Goal: Information Seeking & Learning: Find contact information

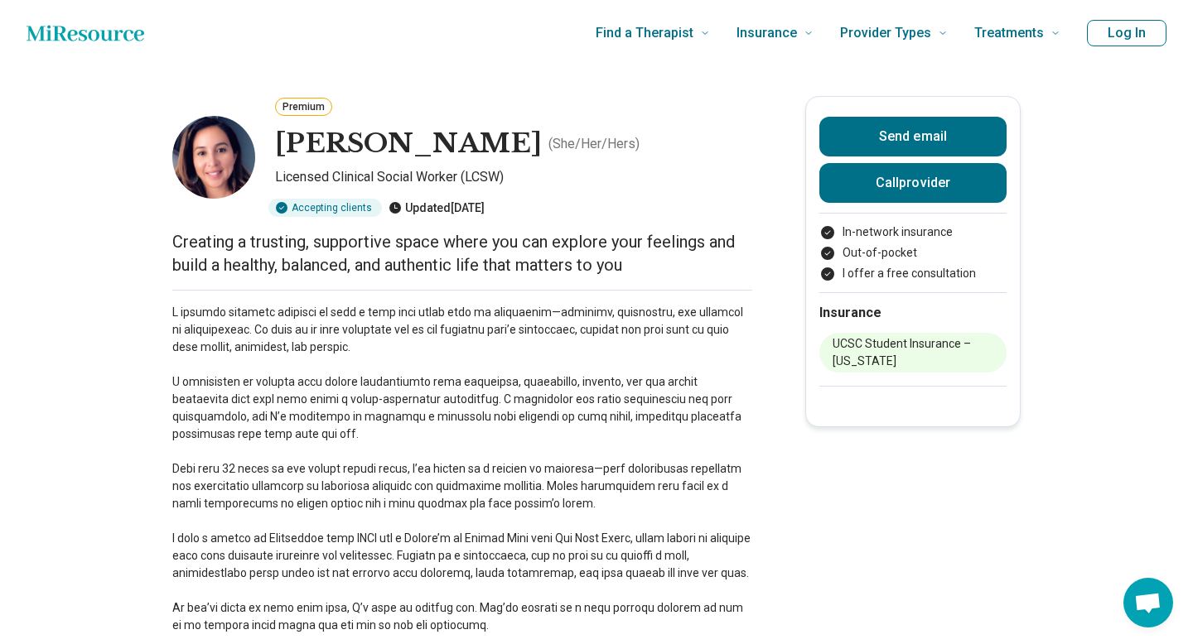
click at [432, 137] on h1 "[PERSON_NAME]" at bounding box center [408, 144] width 267 height 35
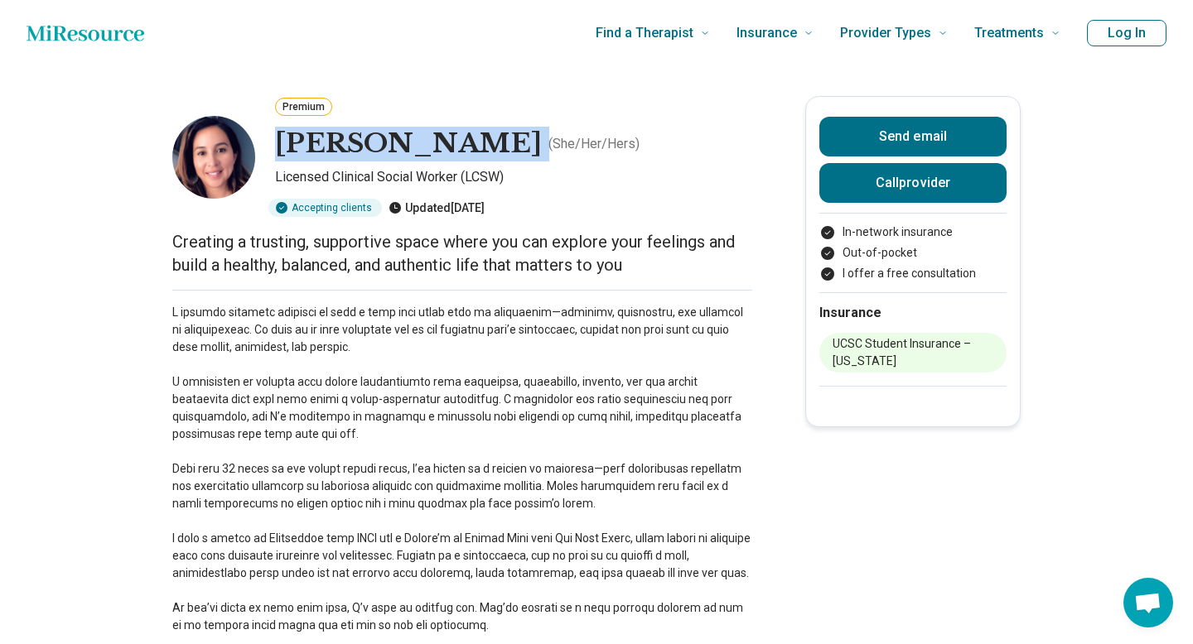
click at [432, 137] on h1 "[PERSON_NAME]" at bounding box center [408, 144] width 267 height 35
copy h1 "[PERSON_NAME]"
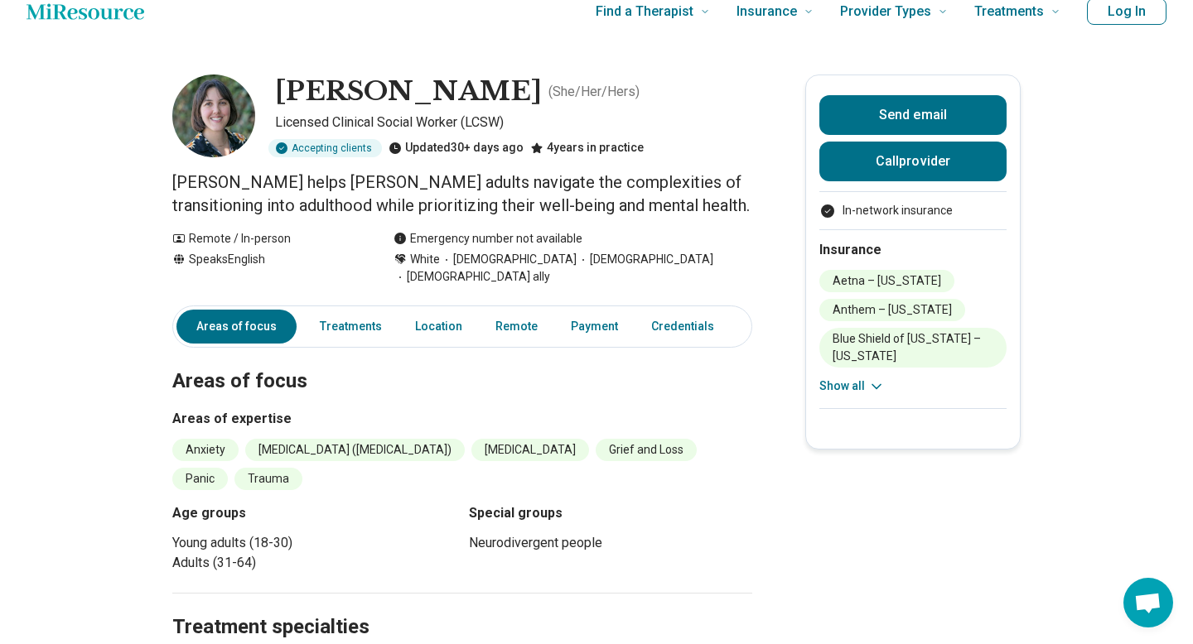
scroll to position [23, 0]
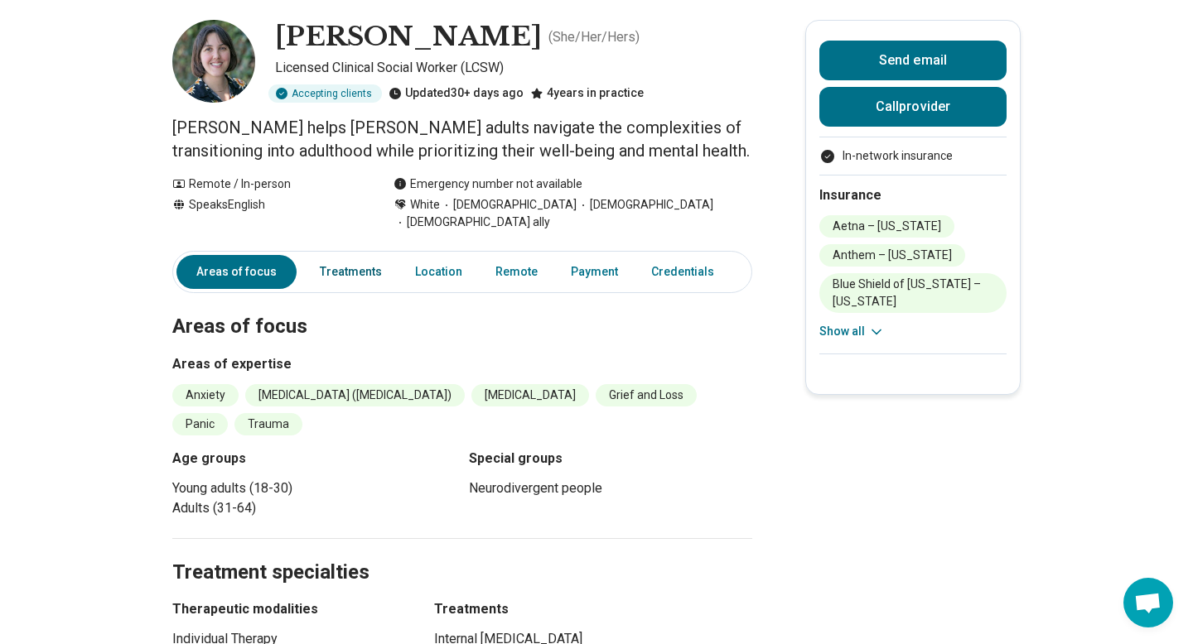
click at [358, 256] on link "Treatments" at bounding box center [351, 272] width 82 height 34
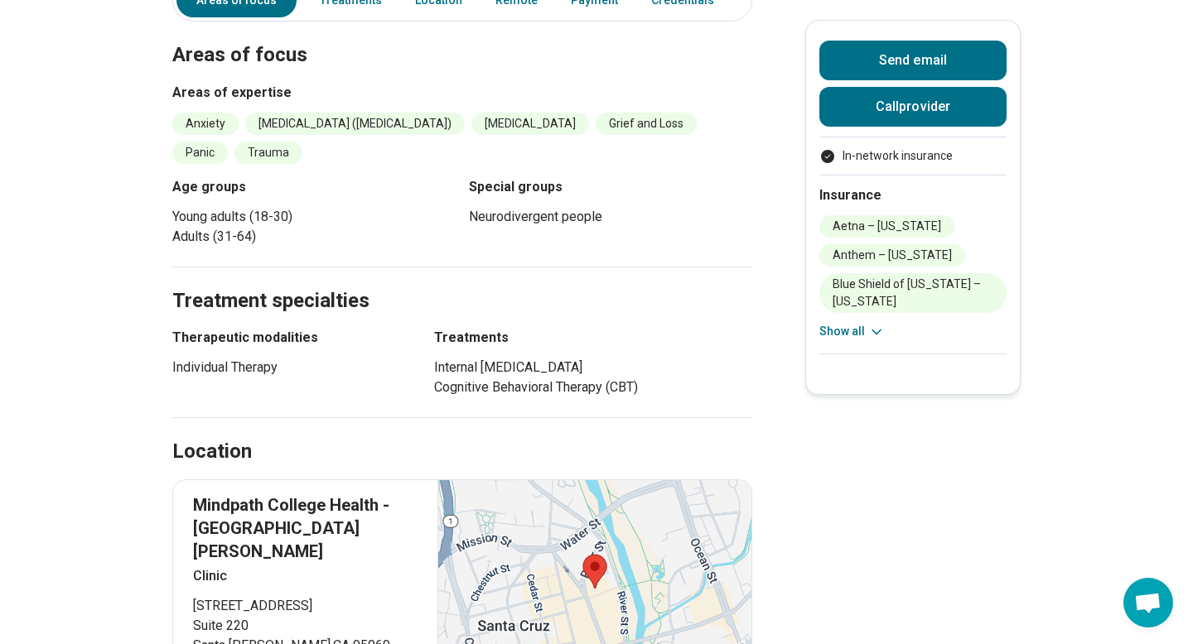
scroll to position [0, 0]
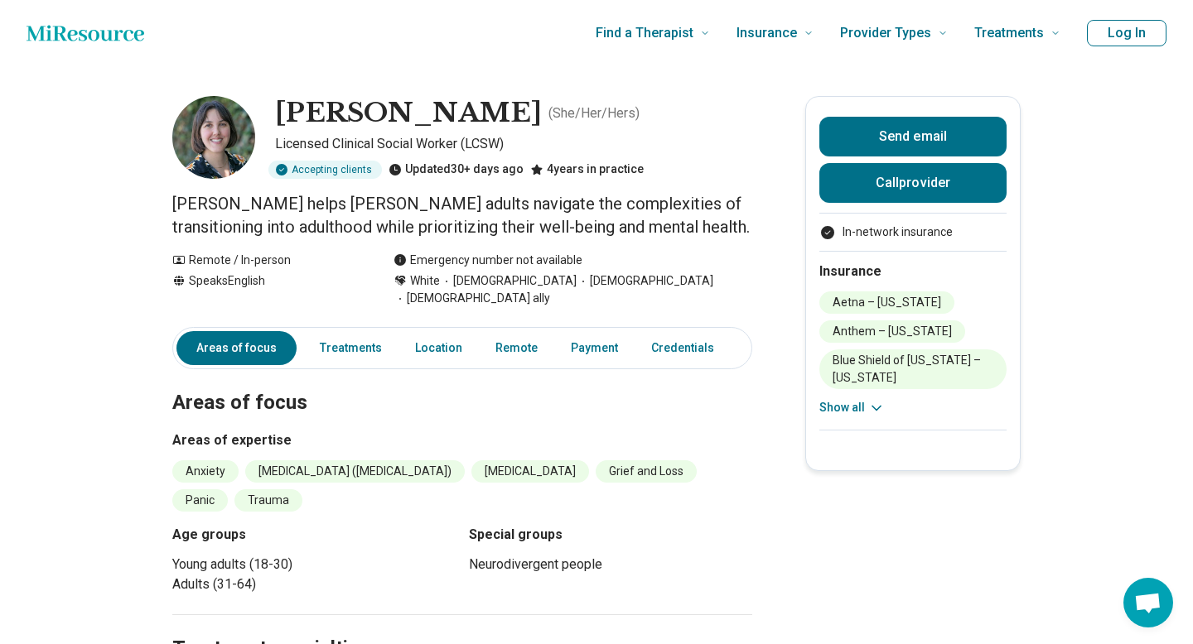
click at [864, 413] on button "Show all" at bounding box center [851, 407] width 65 height 17
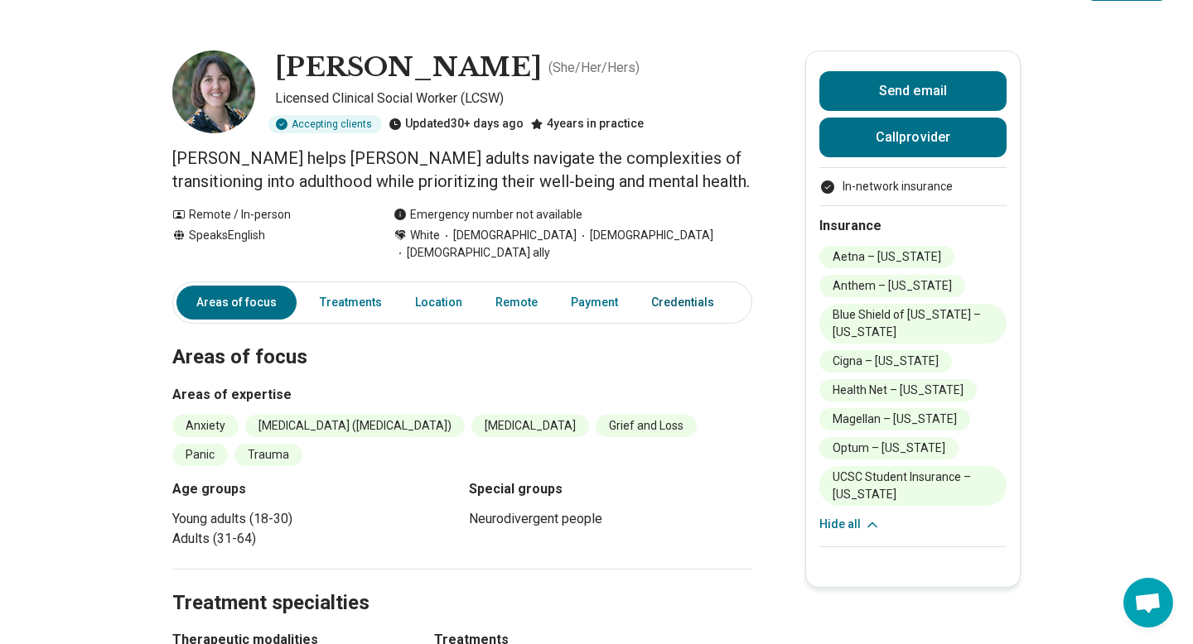
scroll to position [45, 0]
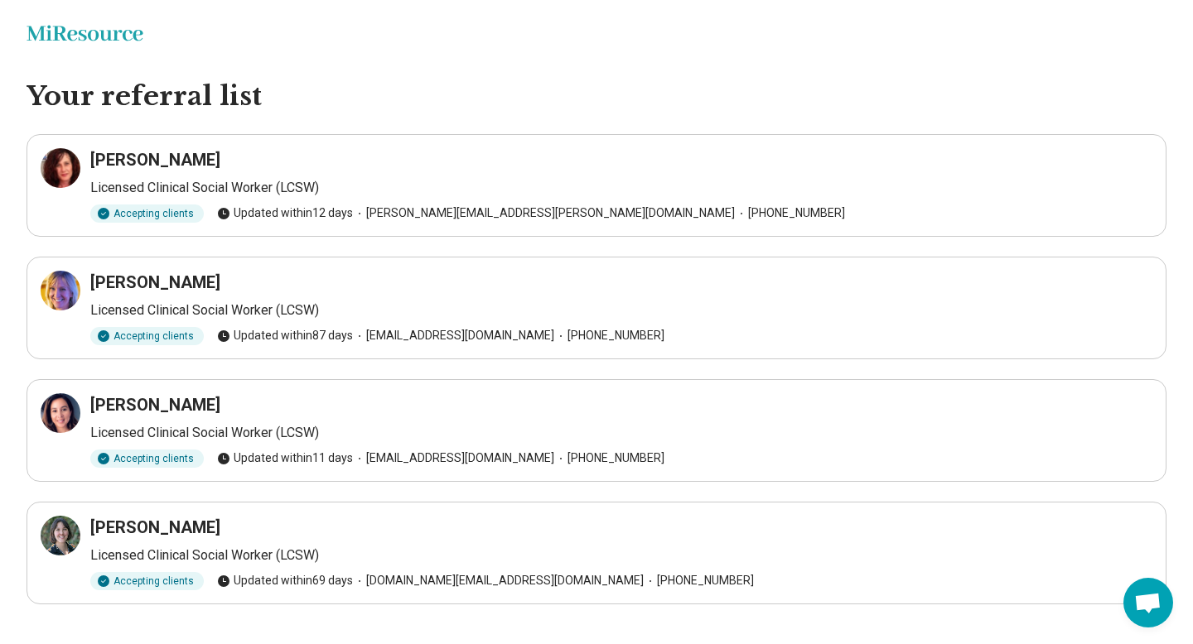
scroll to position [26, 0]
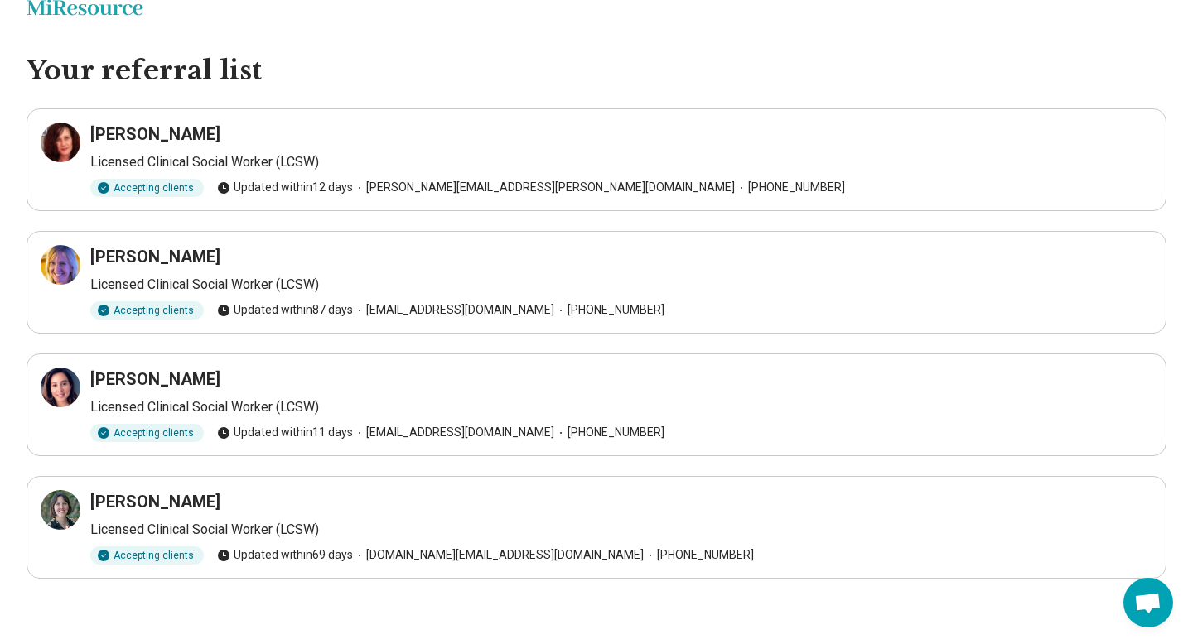
click at [541, 86] on h1 "Your referral list" at bounding box center [597, 71] width 1140 height 35
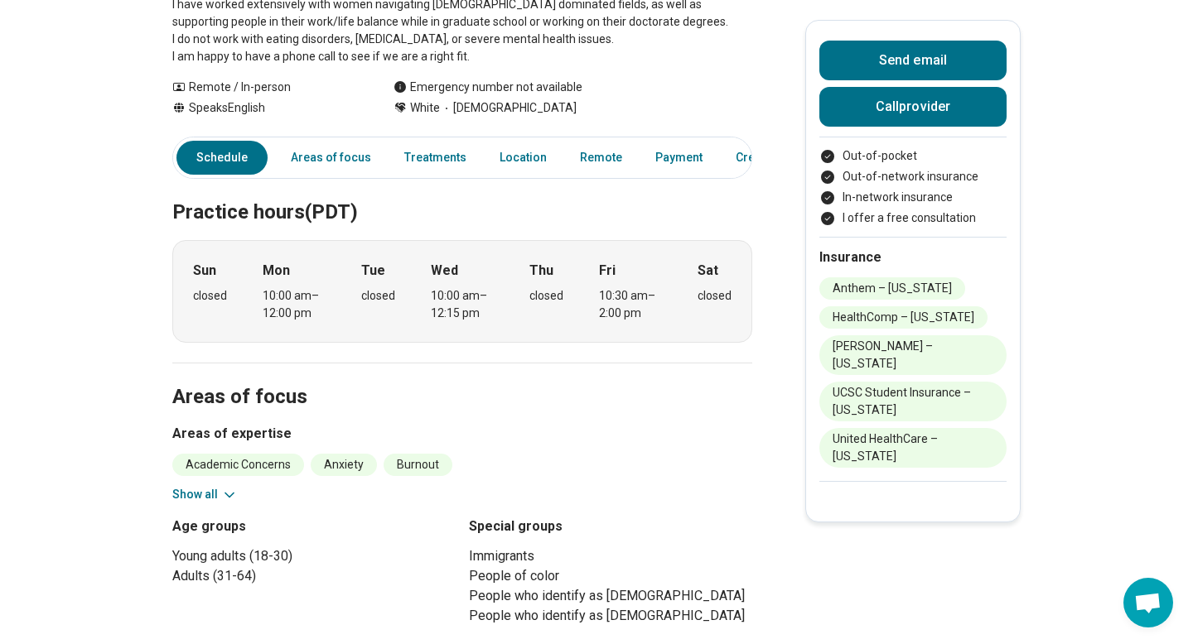
scroll to position [326, 0]
